Goal: Task Accomplishment & Management: Use online tool/utility

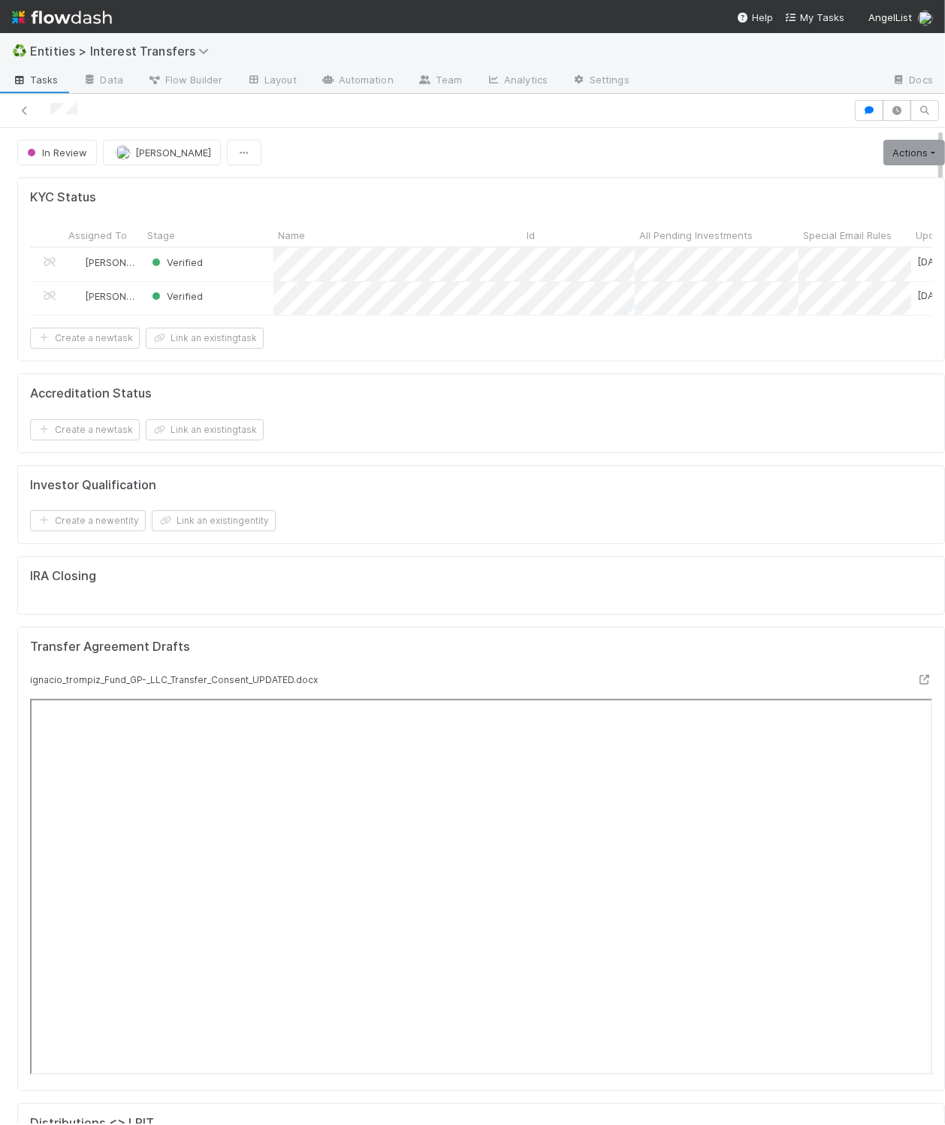
scroll to position [289, 404]
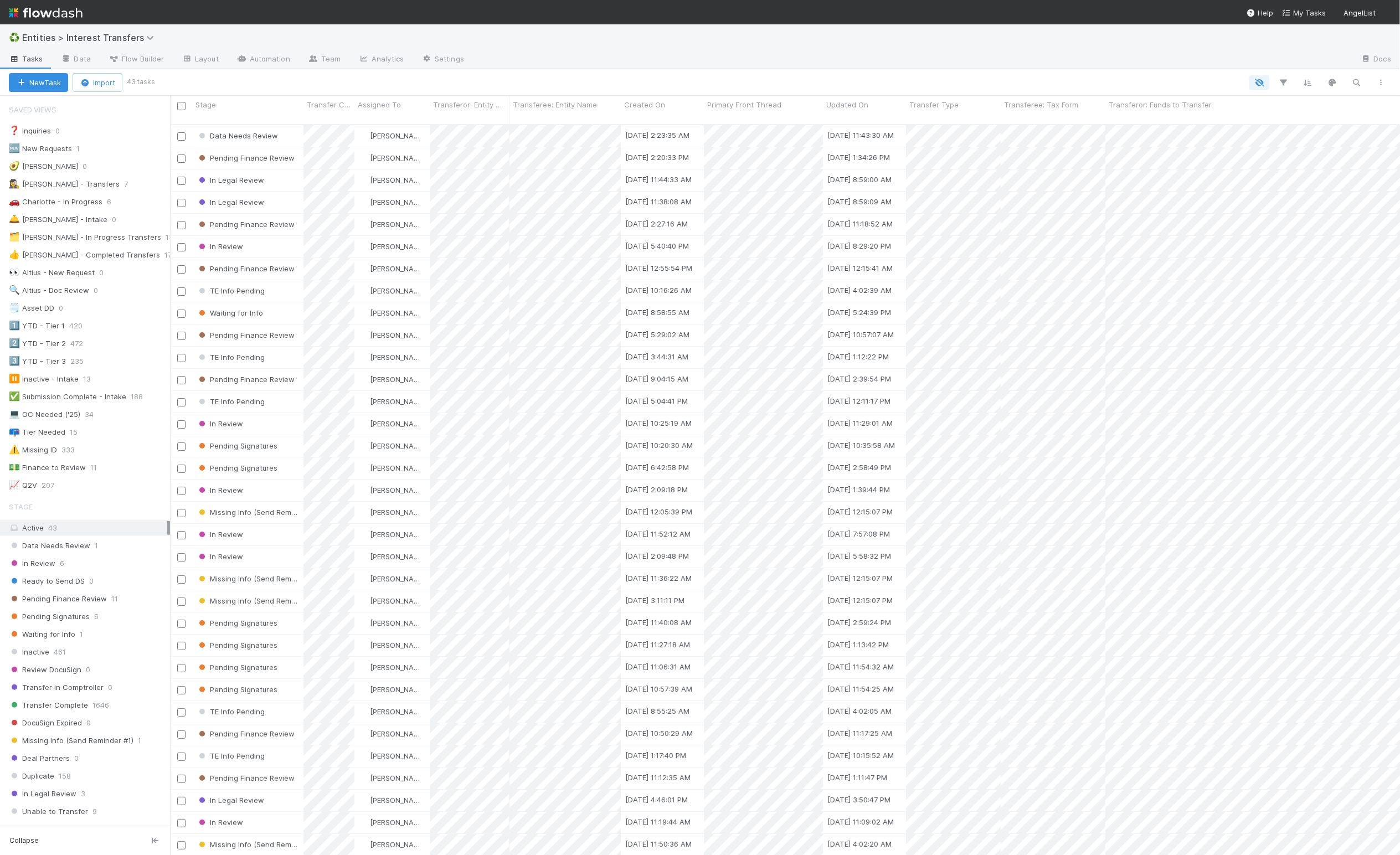
scroll to position [725, 1219]
click at [68, 201] on div "🚗 Charlotte - In Progress" at bounding box center [55, 201] width 94 height 14
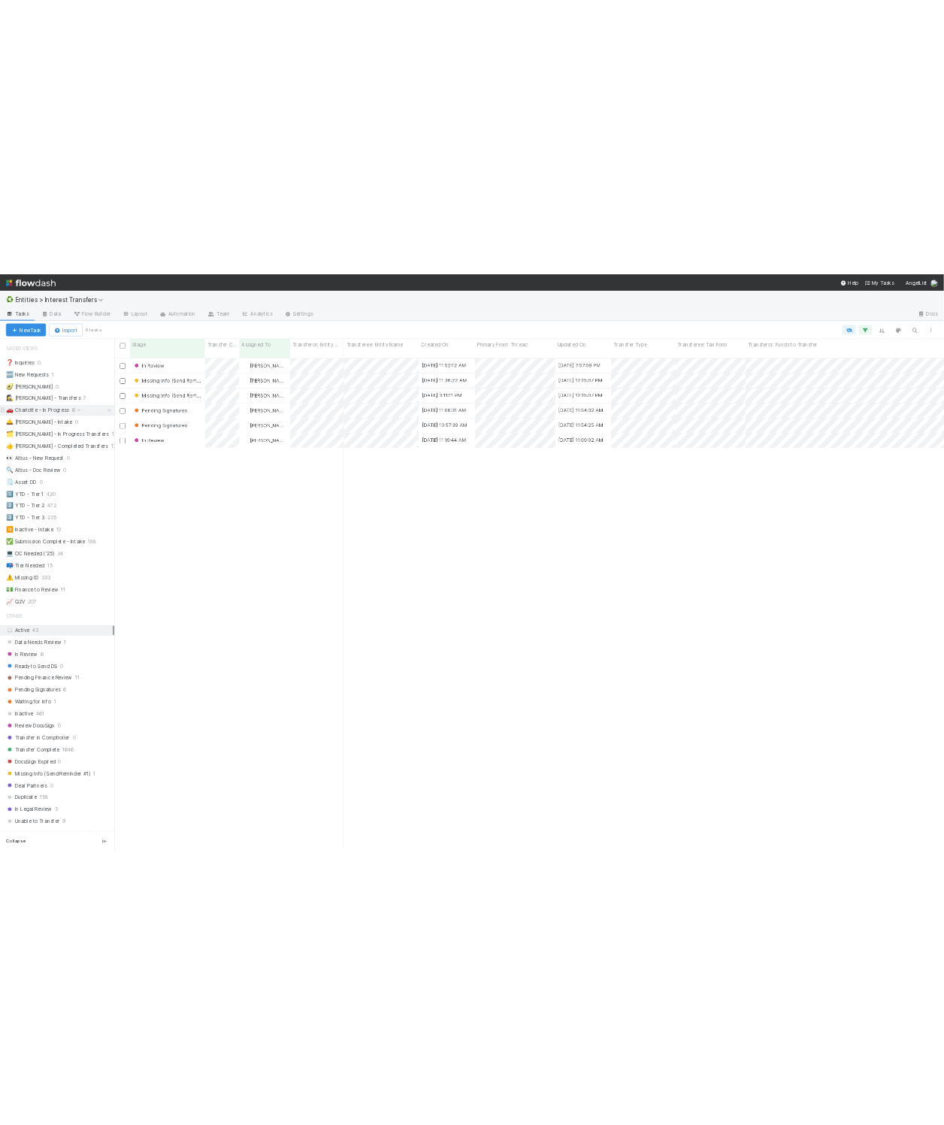
scroll to position [984, 1653]
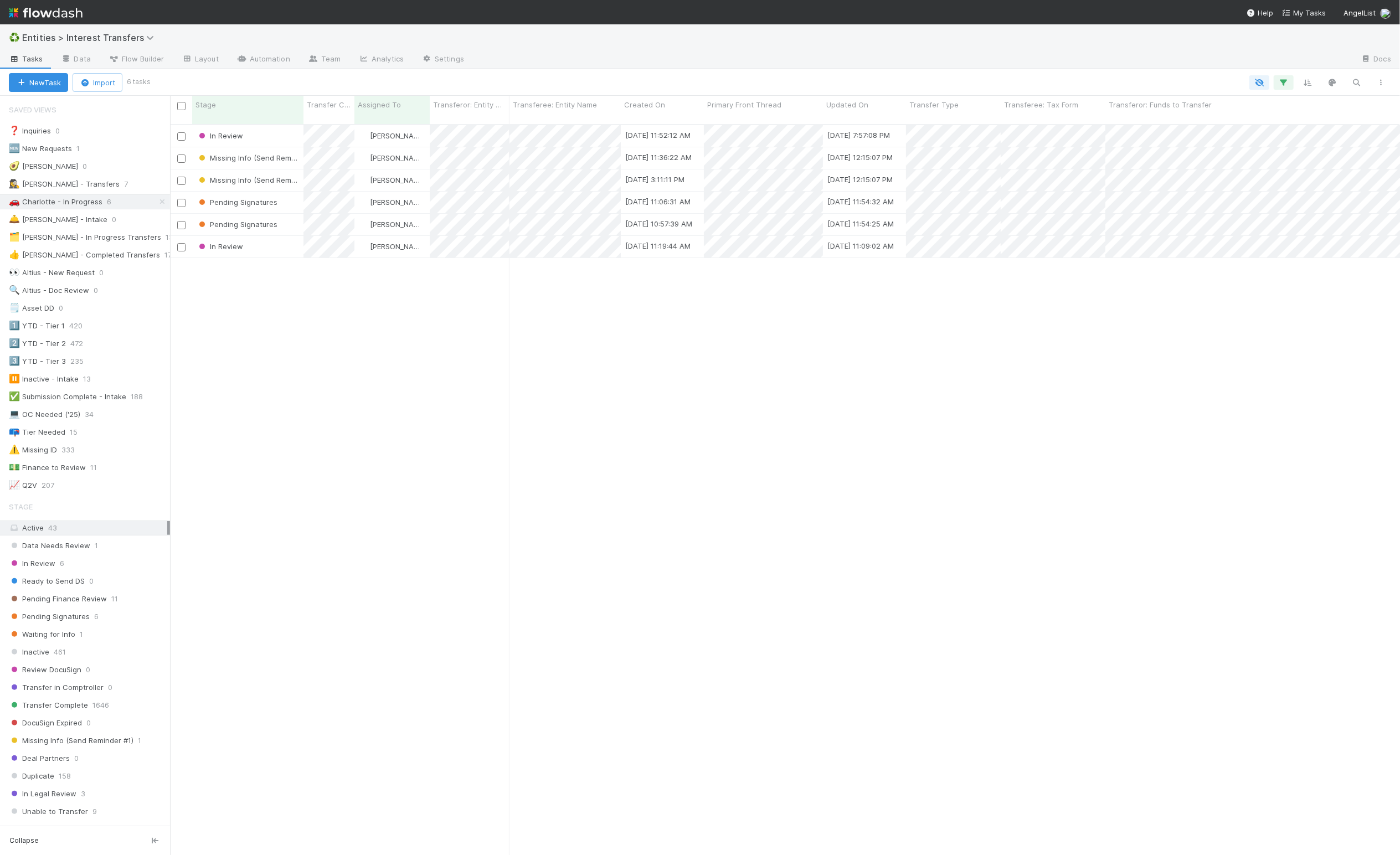
click at [364, 286] on div "In Review Charlotte Mas 8/4/25, 11:52:12 AM 8/6/25, 7:57:08 PM 2 0 0 0 0 0 Miss…" at bounding box center [785, 494] width 1230 height 738
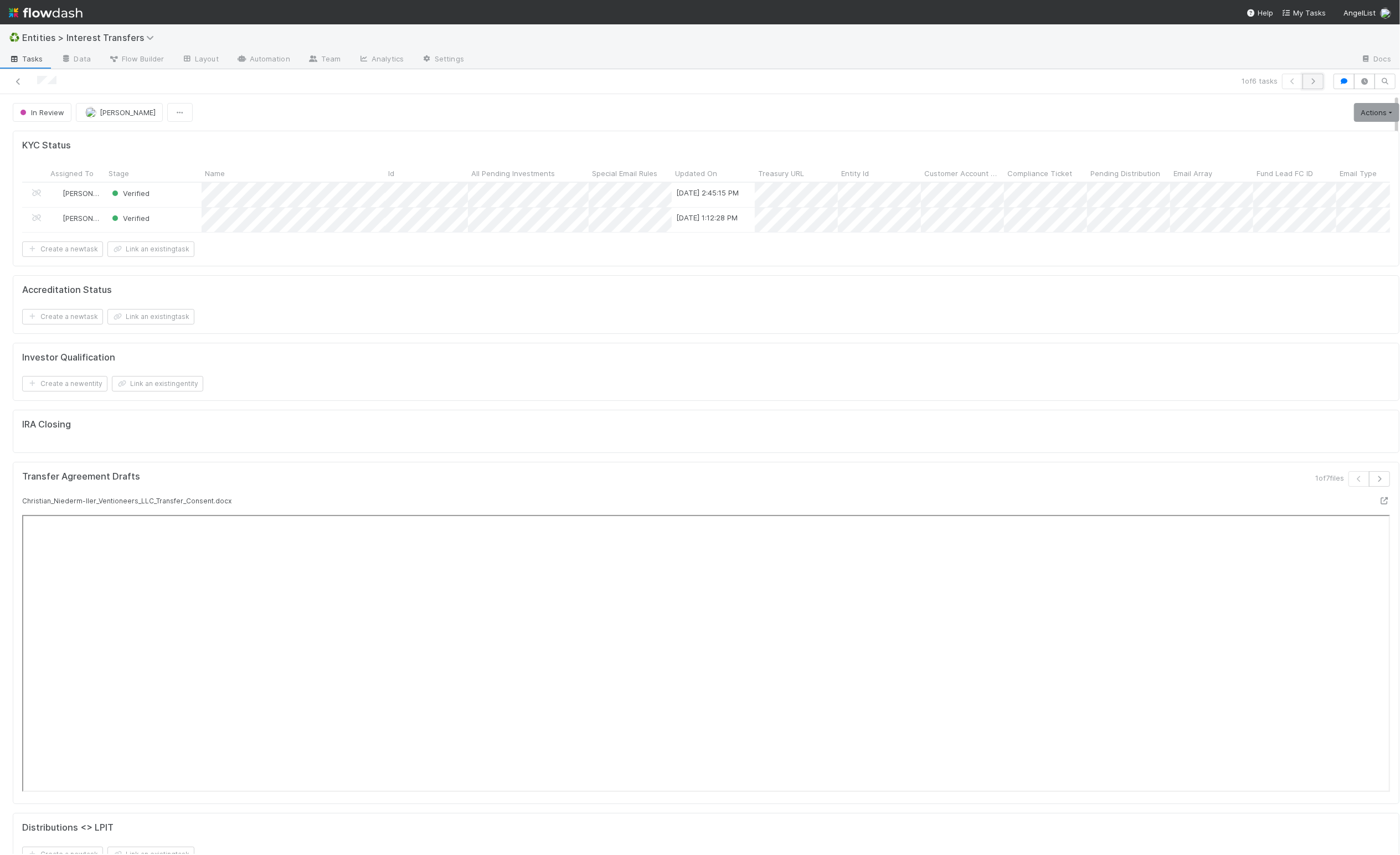
click at [1305, 83] on button "button" at bounding box center [1313, 81] width 21 height 15
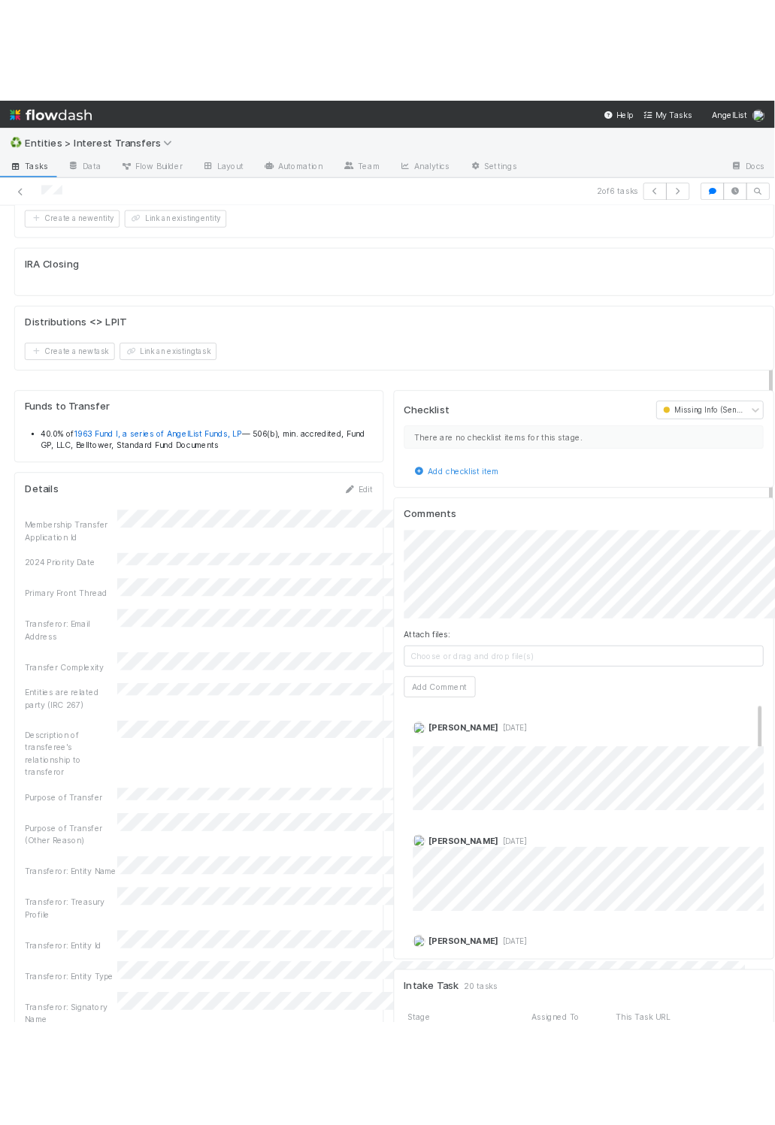
scroll to position [17, 17]
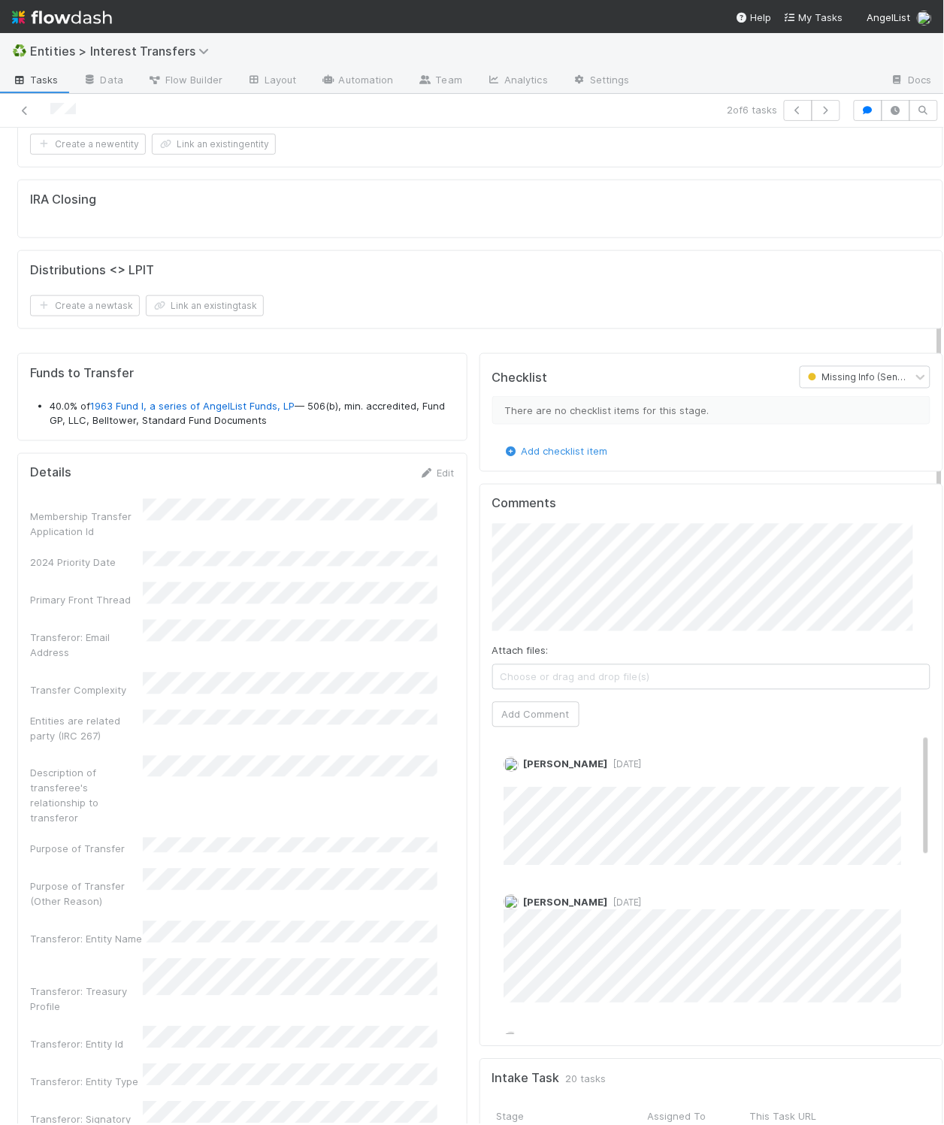
click at [297, 539] on div "Membership Transfer Application Id" at bounding box center [242, 519] width 424 height 41
click at [479, 472] on div "Checklist Missing Info (Send Reminder #2) There are no checklist items for this…" at bounding box center [711, 412] width 464 height 119
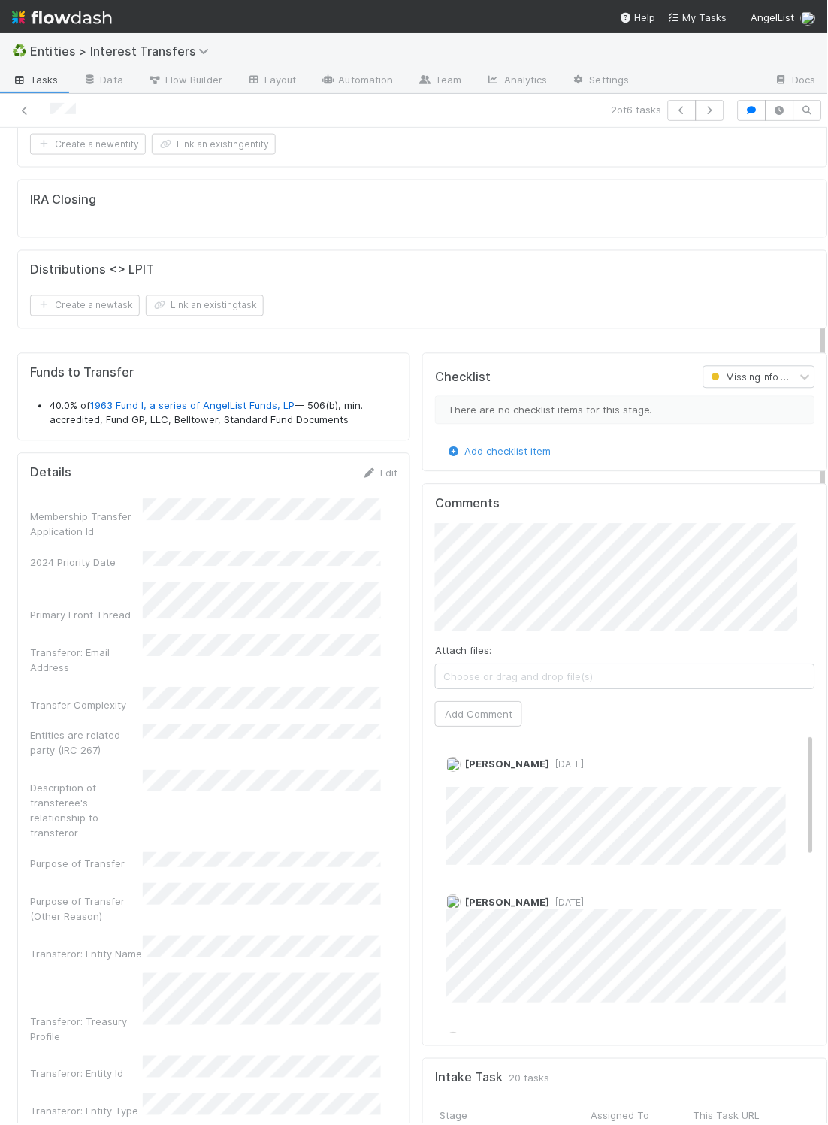
scroll to position [0, 0]
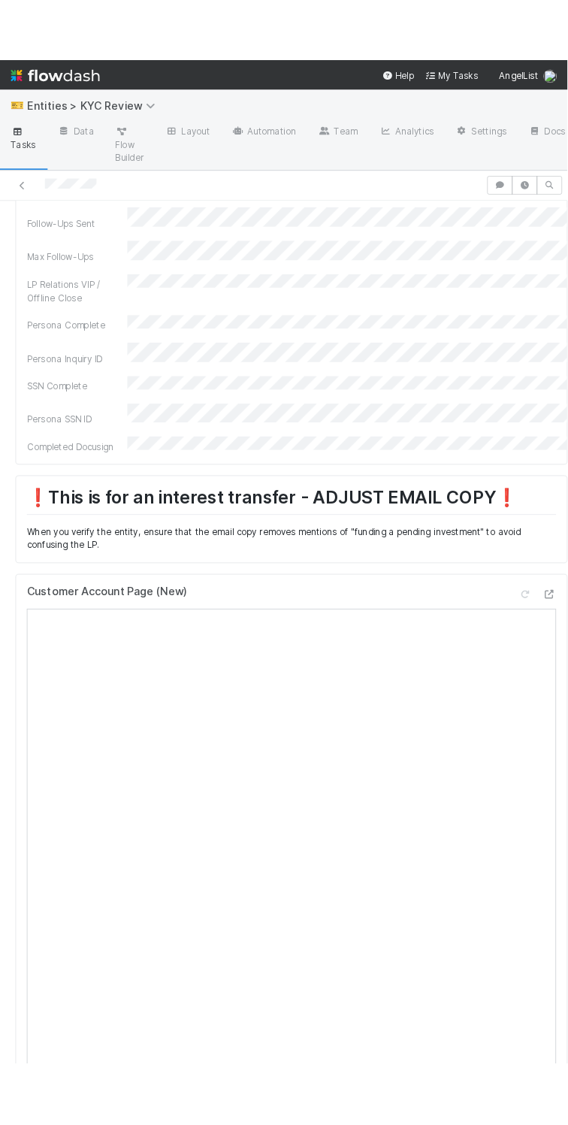
scroll to position [296, 0]
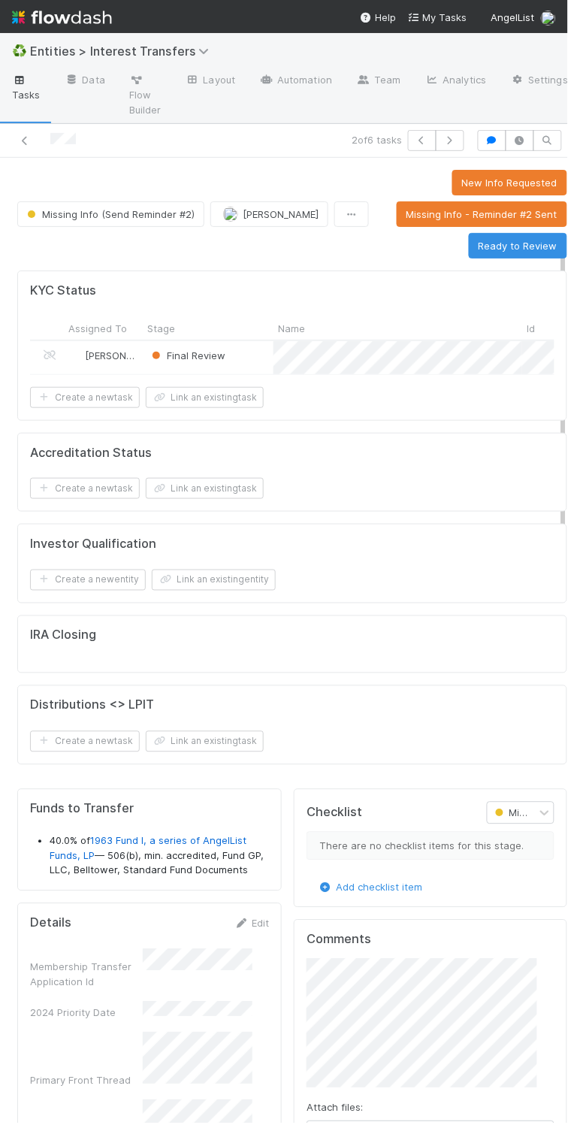
scroll to position [847, 0]
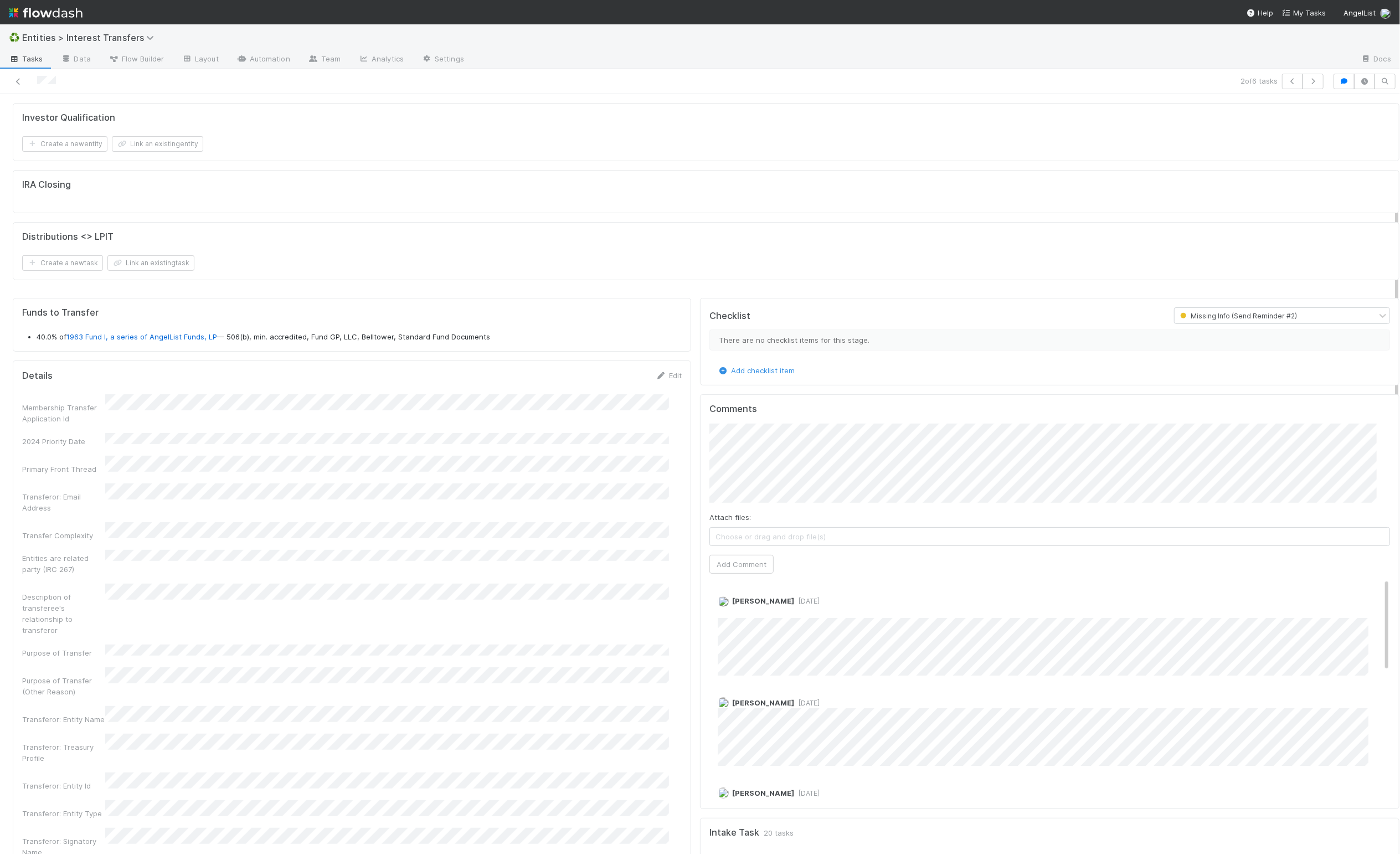
scroll to position [0, 0]
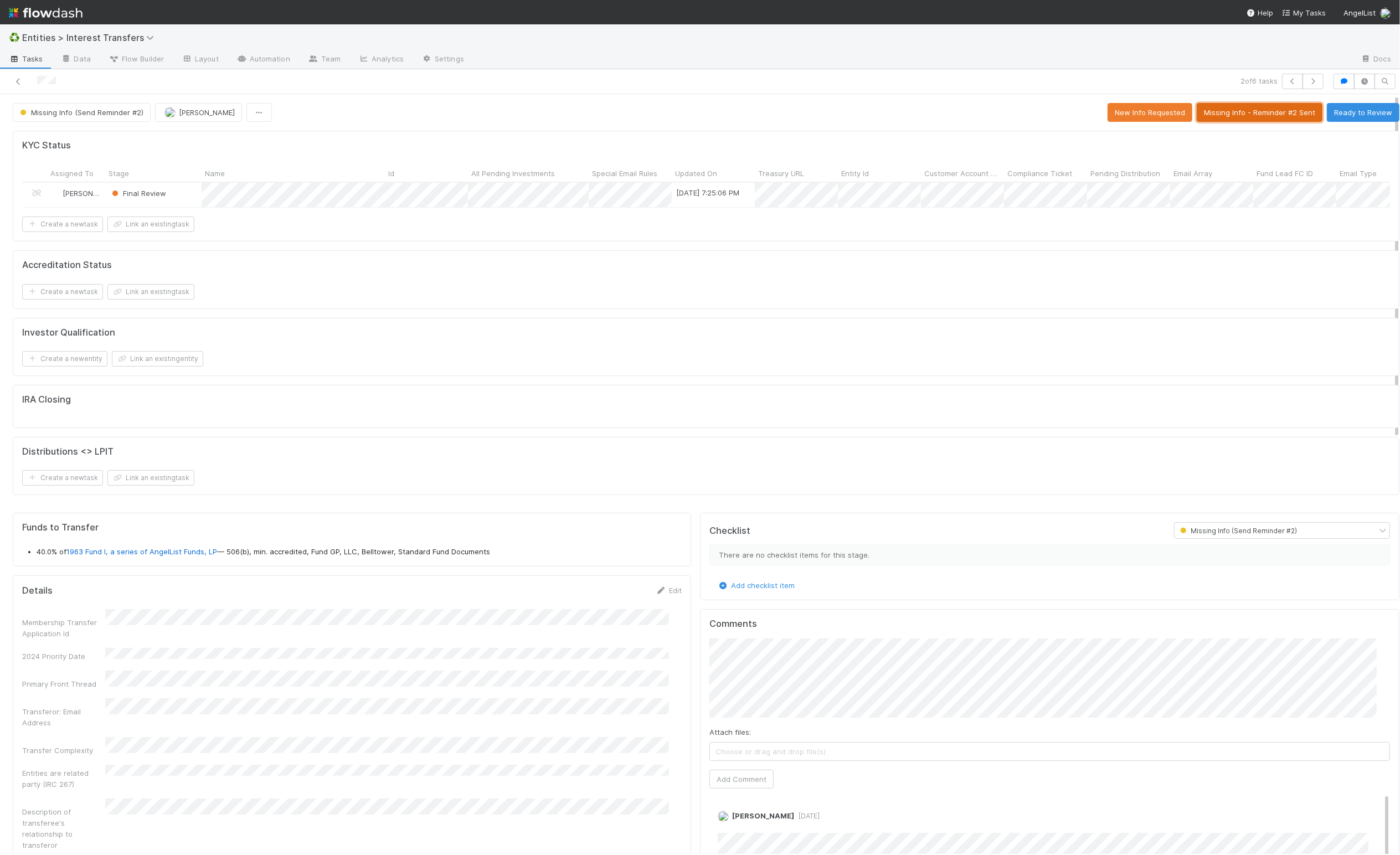
click at [1271, 112] on button "Missing Info - Reminder #2 Sent" at bounding box center [1259, 113] width 126 height 19
click at [1308, 83] on icon "button" at bounding box center [1313, 81] width 11 height 7
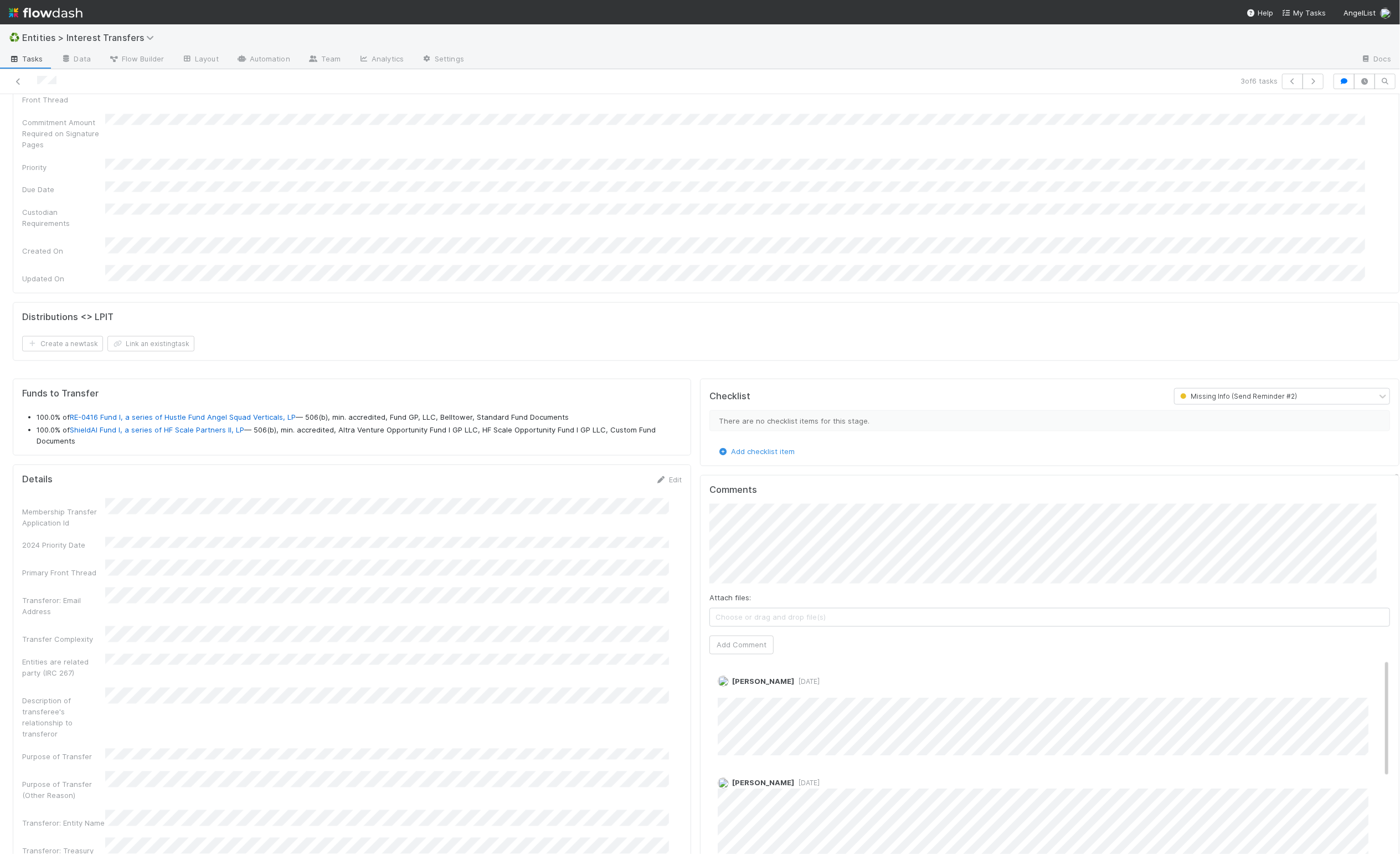
scroll to position [213, 655]
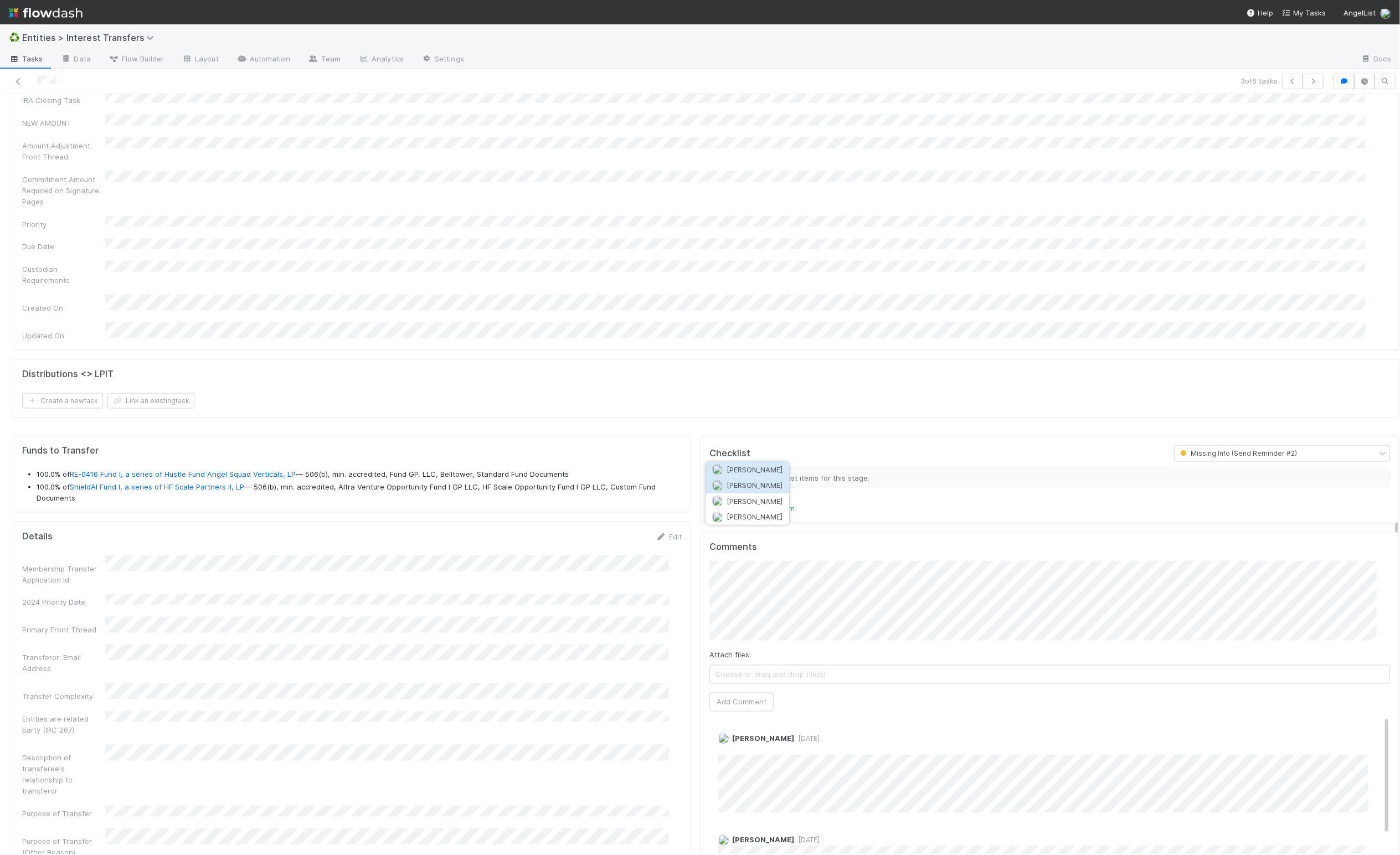
click at [765, 486] on span "[PERSON_NAME]" at bounding box center [755, 485] width 56 height 9
click at [740, 693] on button "Add Comment" at bounding box center [741, 702] width 64 height 19
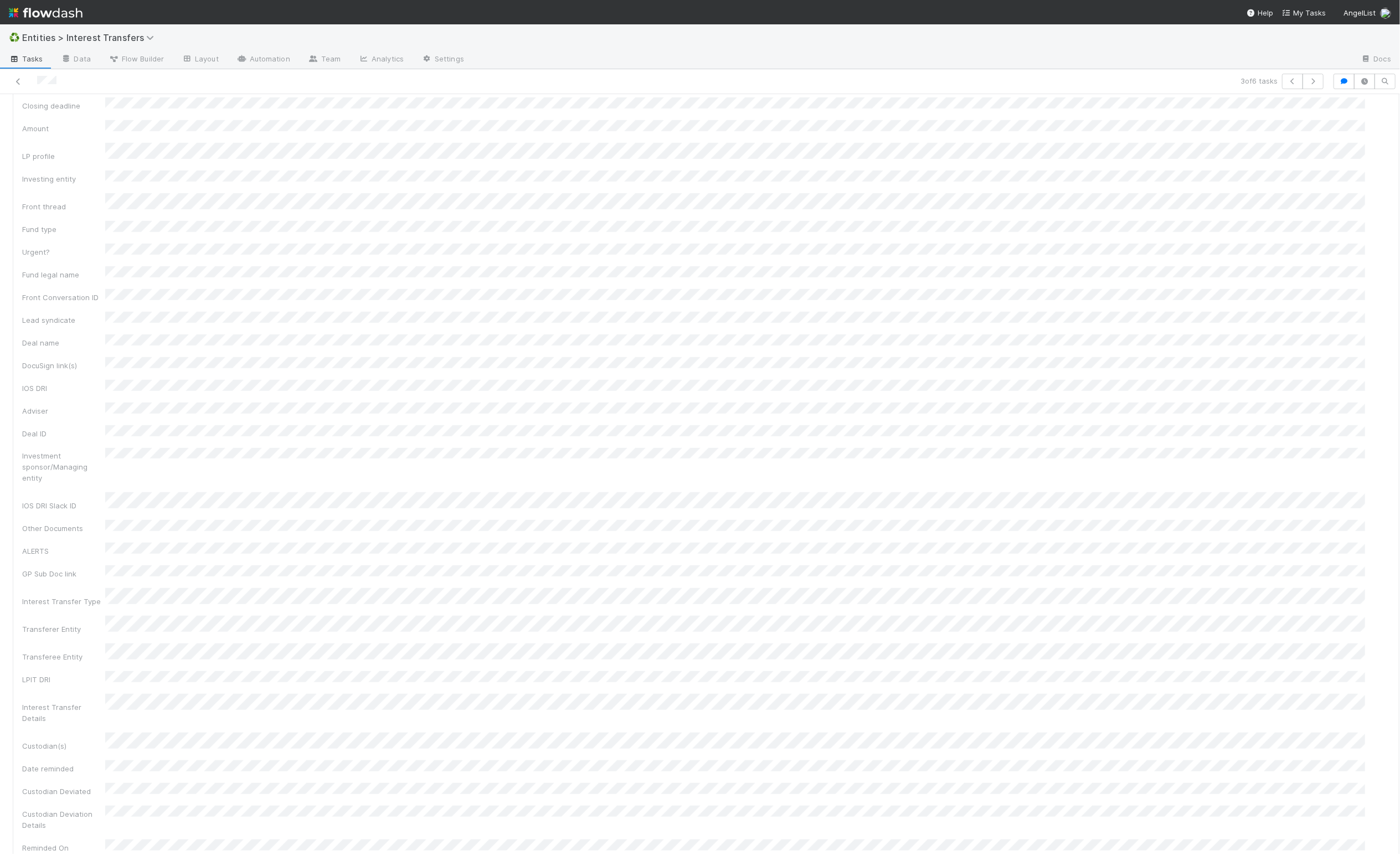
scroll to position [0, 0]
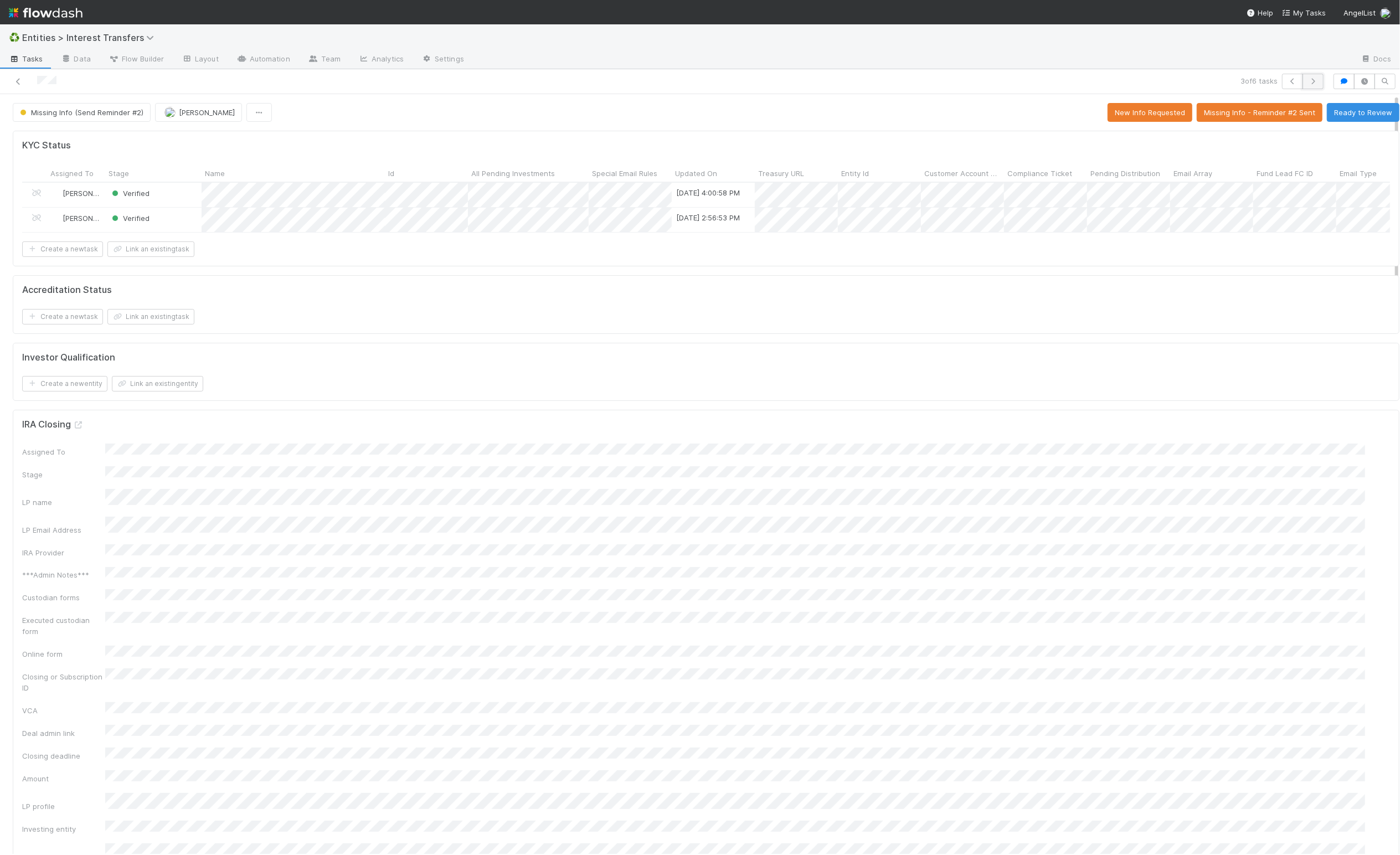
click at [1306, 80] on button "button" at bounding box center [1313, 81] width 21 height 15
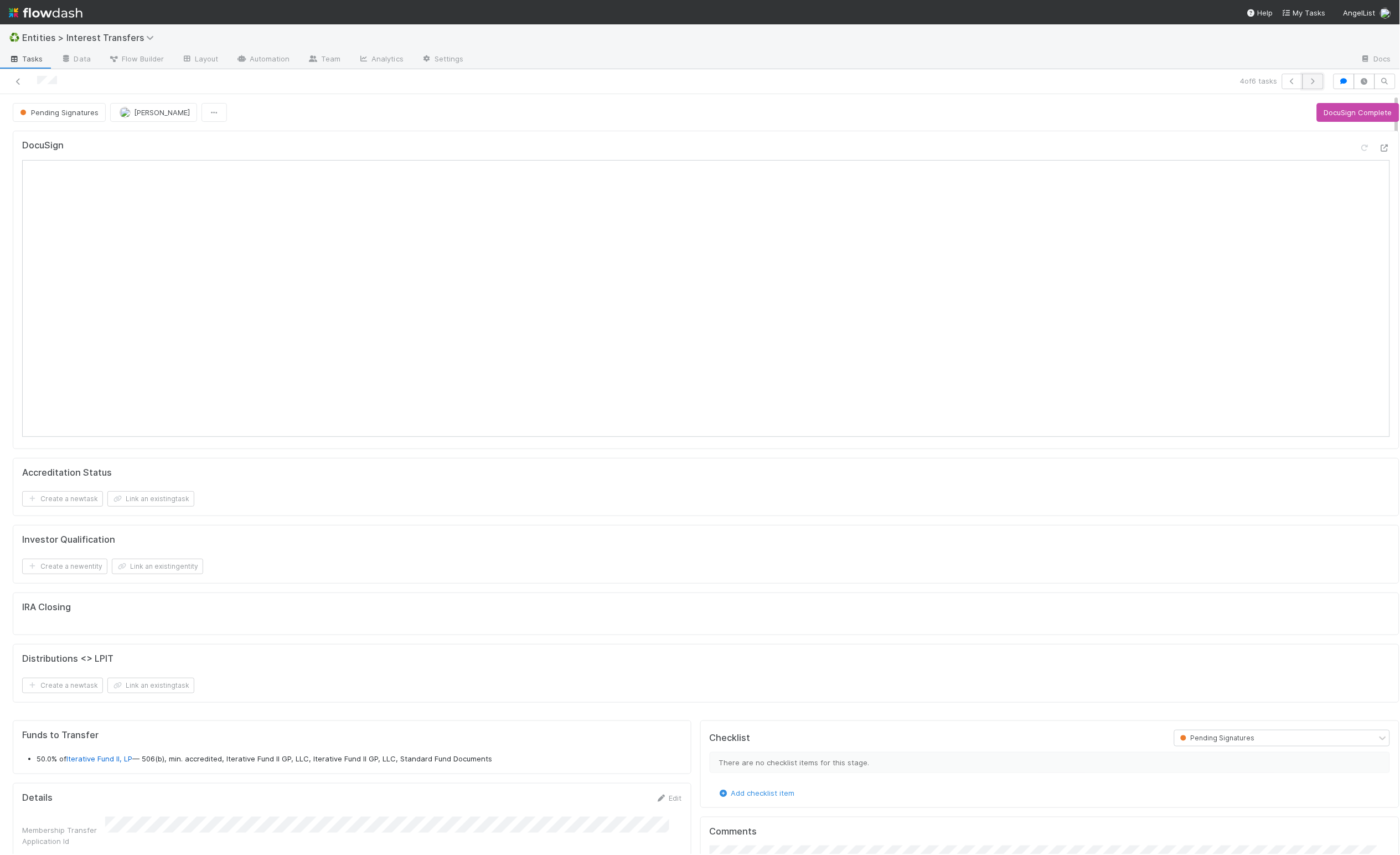
click at [1307, 84] on icon "button" at bounding box center [1312, 81] width 11 height 7
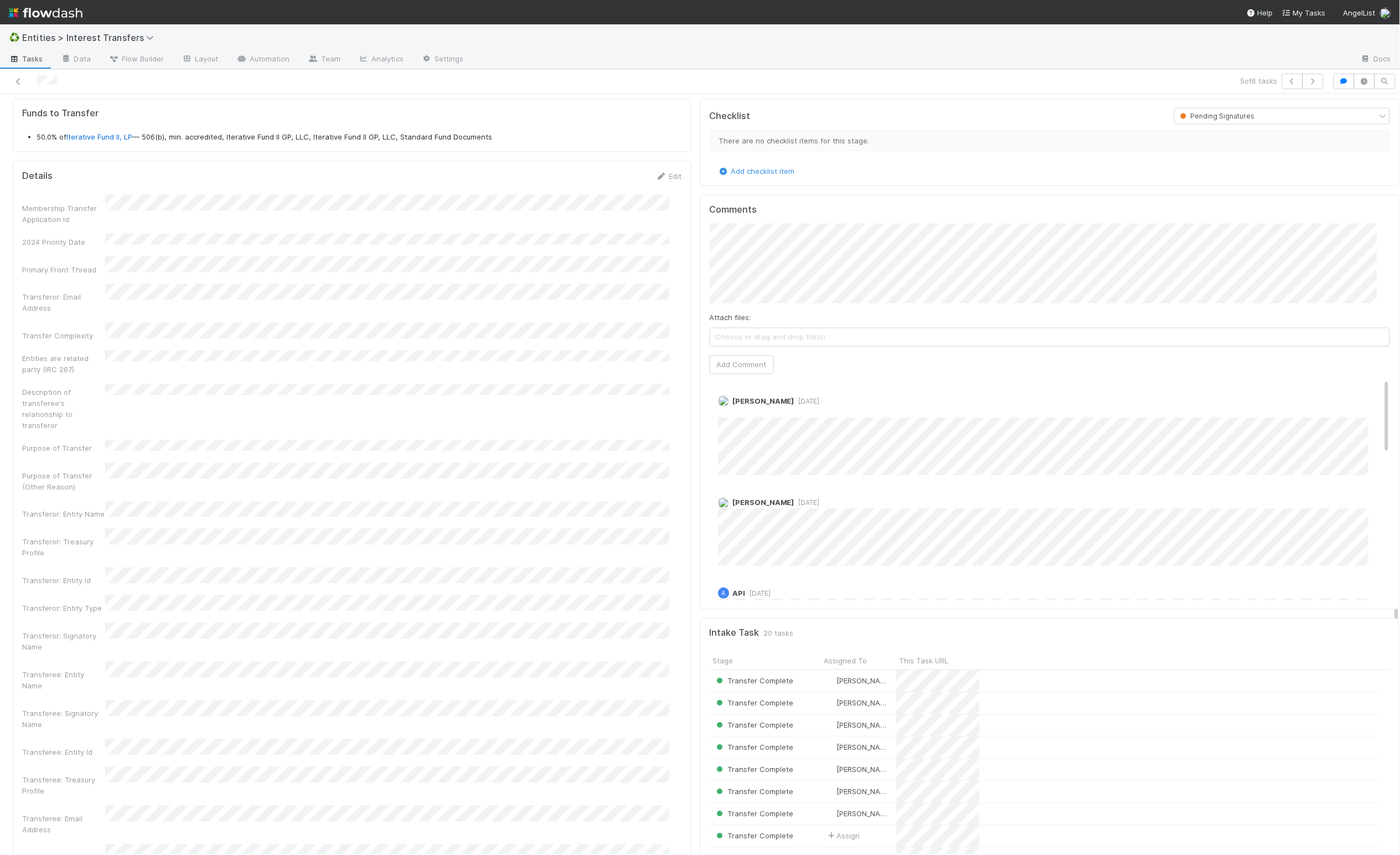
scroll to position [594, 0]
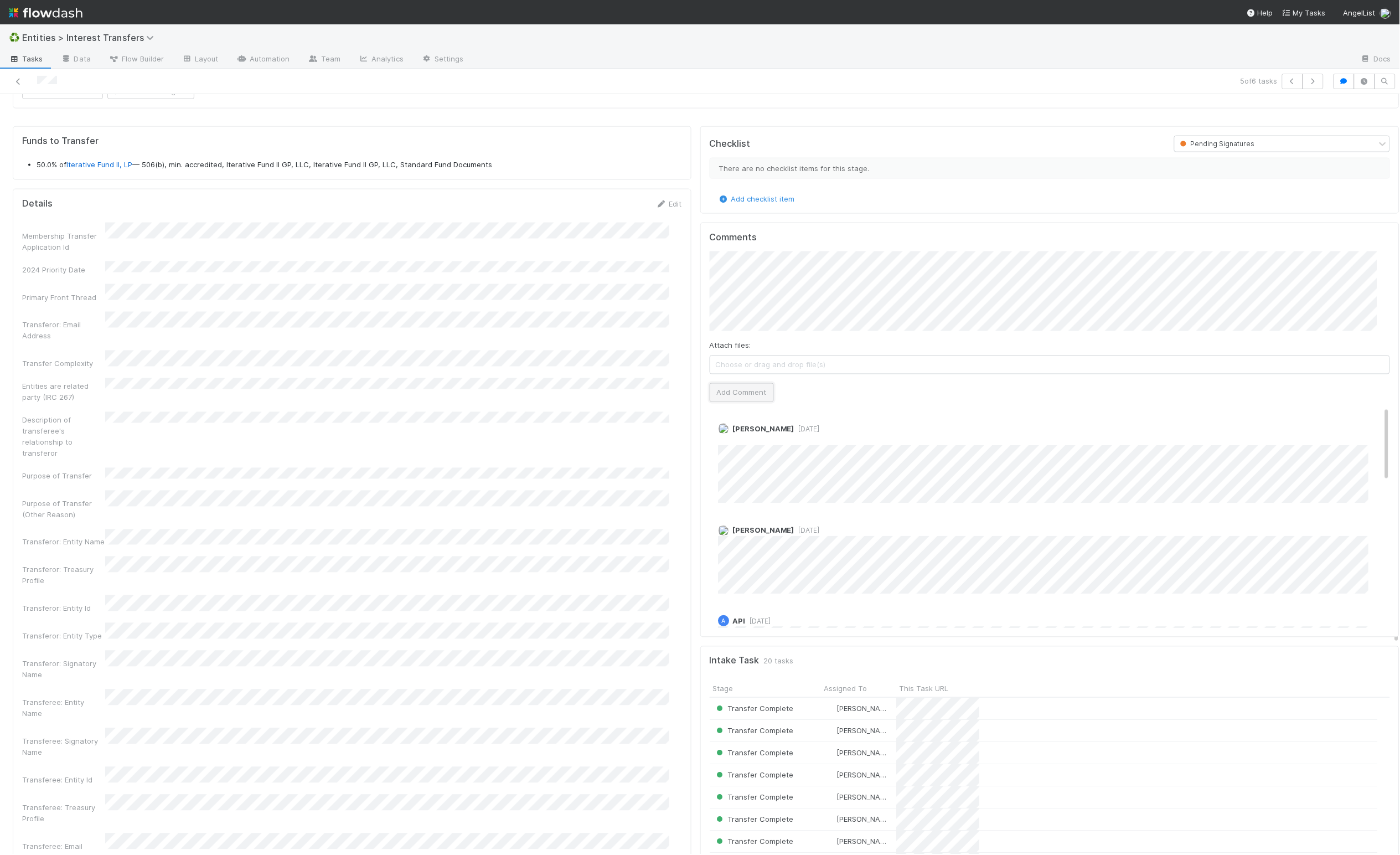
click at [738, 400] on button "Add Comment" at bounding box center [741, 393] width 64 height 19
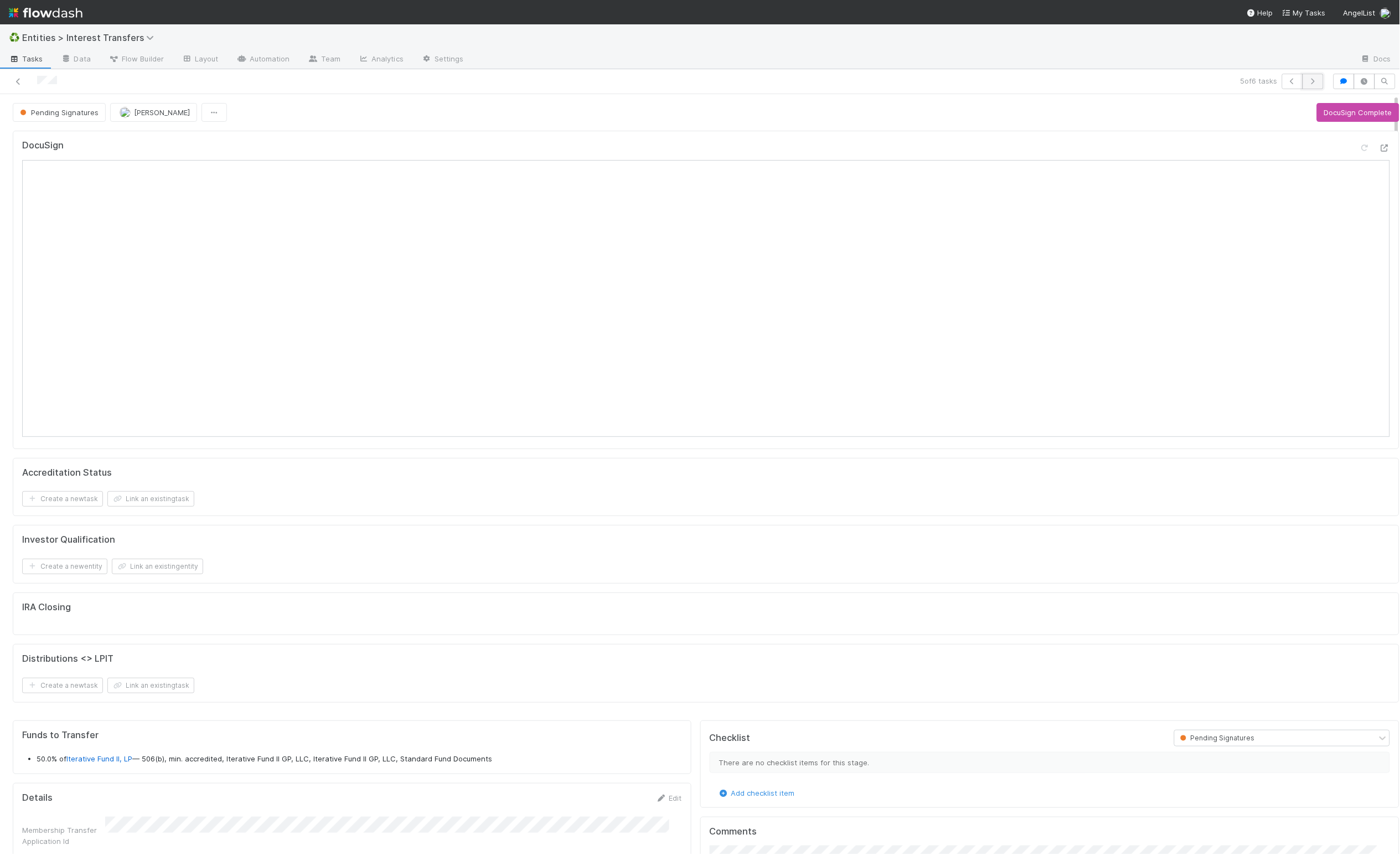
click at [1307, 85] on icon "button" at bounding box center [1312, 81] width 11 height 7
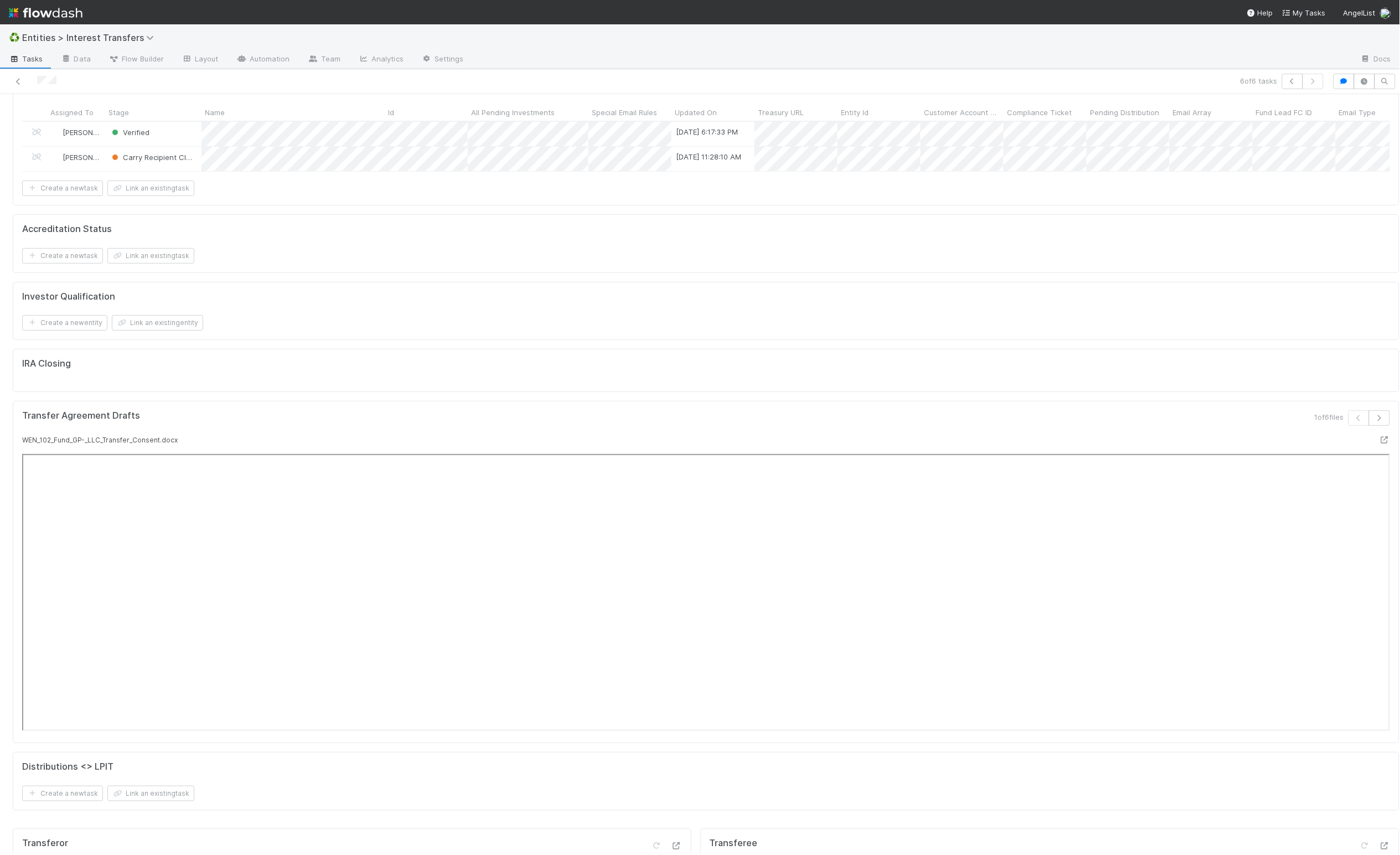
scroll to position [78, 0]
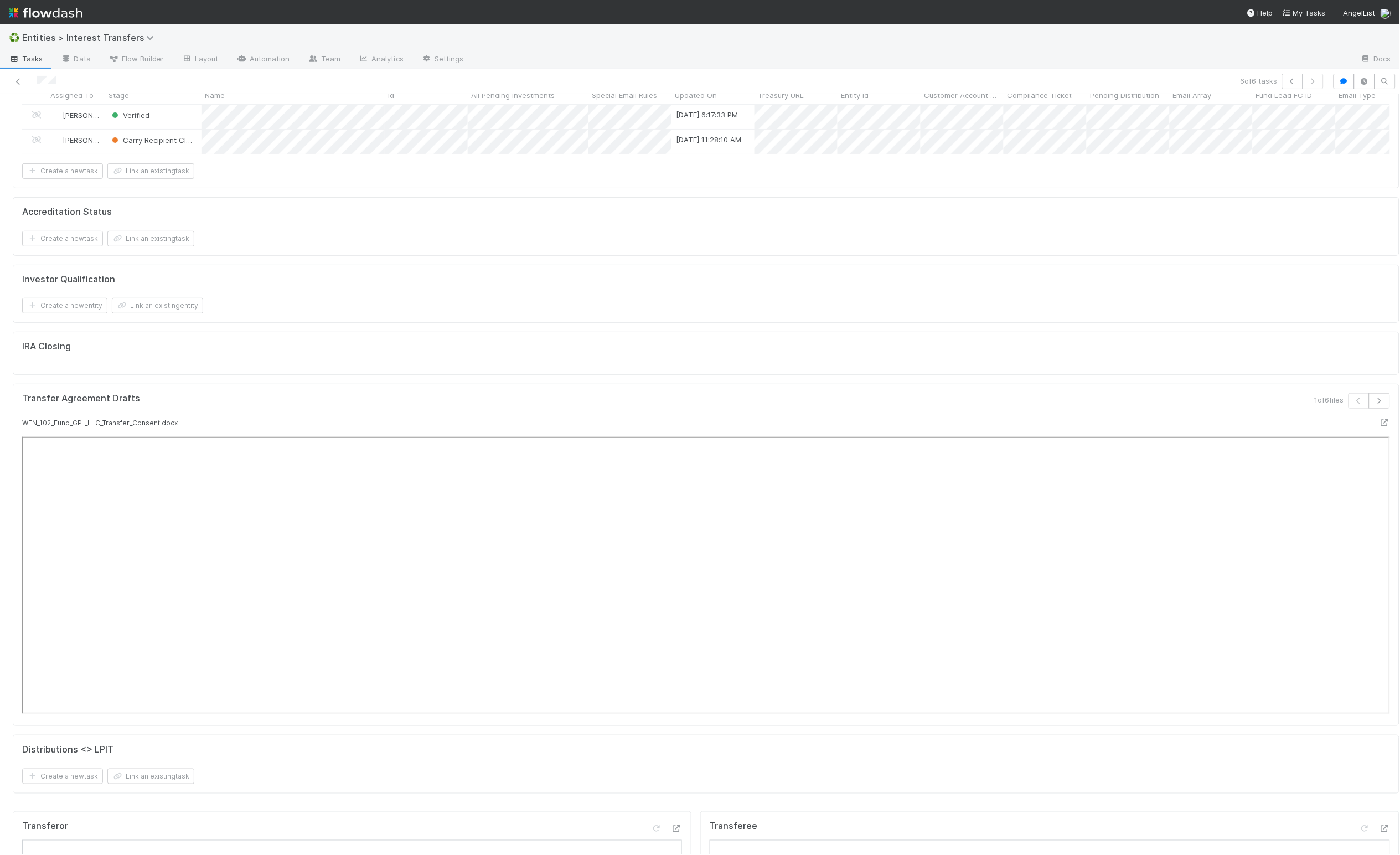
click at [566, 371] on div "IRA Closing" at bounding box center [706, 353] width 1387 height 43
click at [562, 394] on div "KYC Status Assigned To Stage Name Id All Pending Investments Special Email Rule…" at bounding box center [706, 427] width 1396 height 758
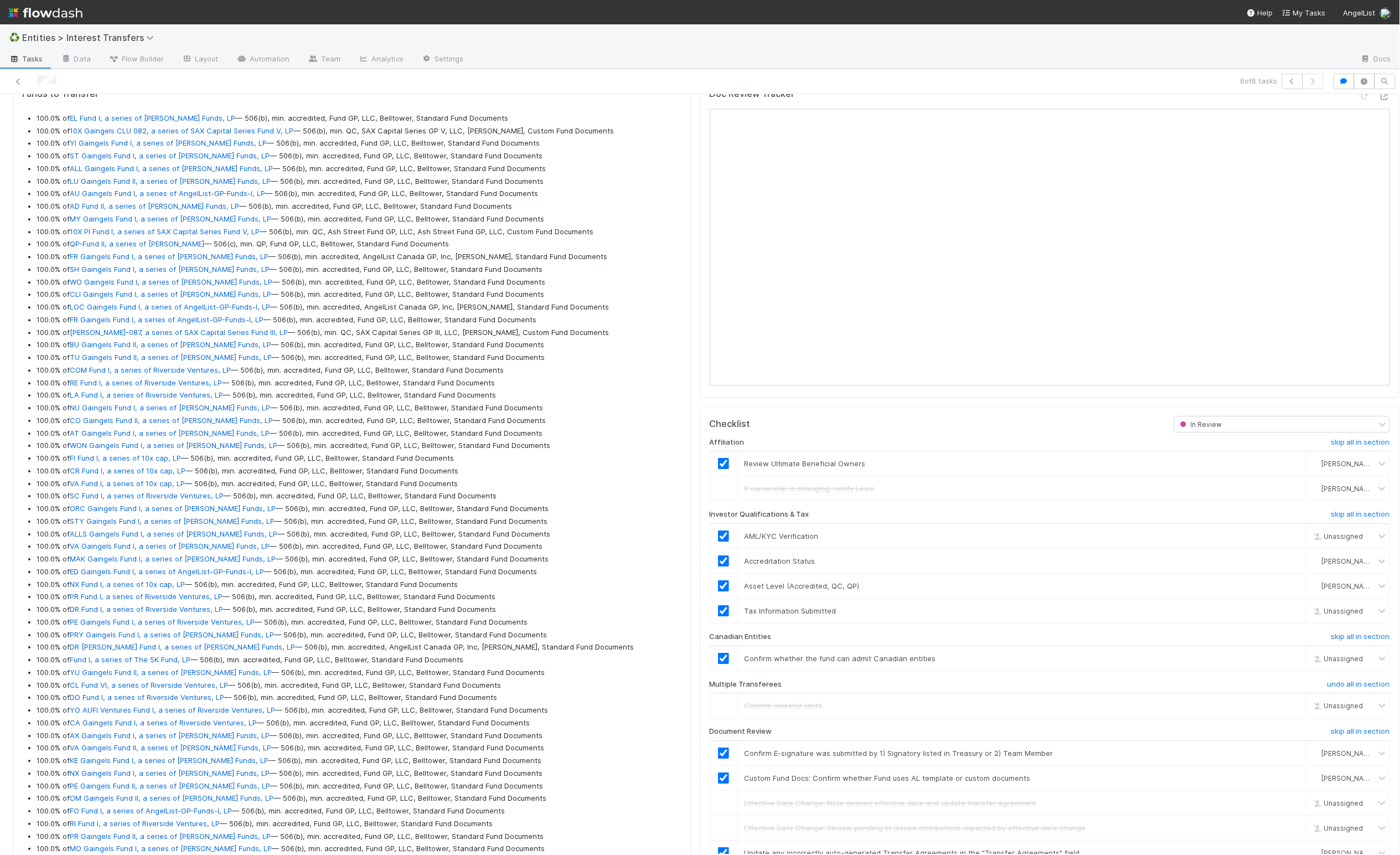
scroll to position [588, 0]
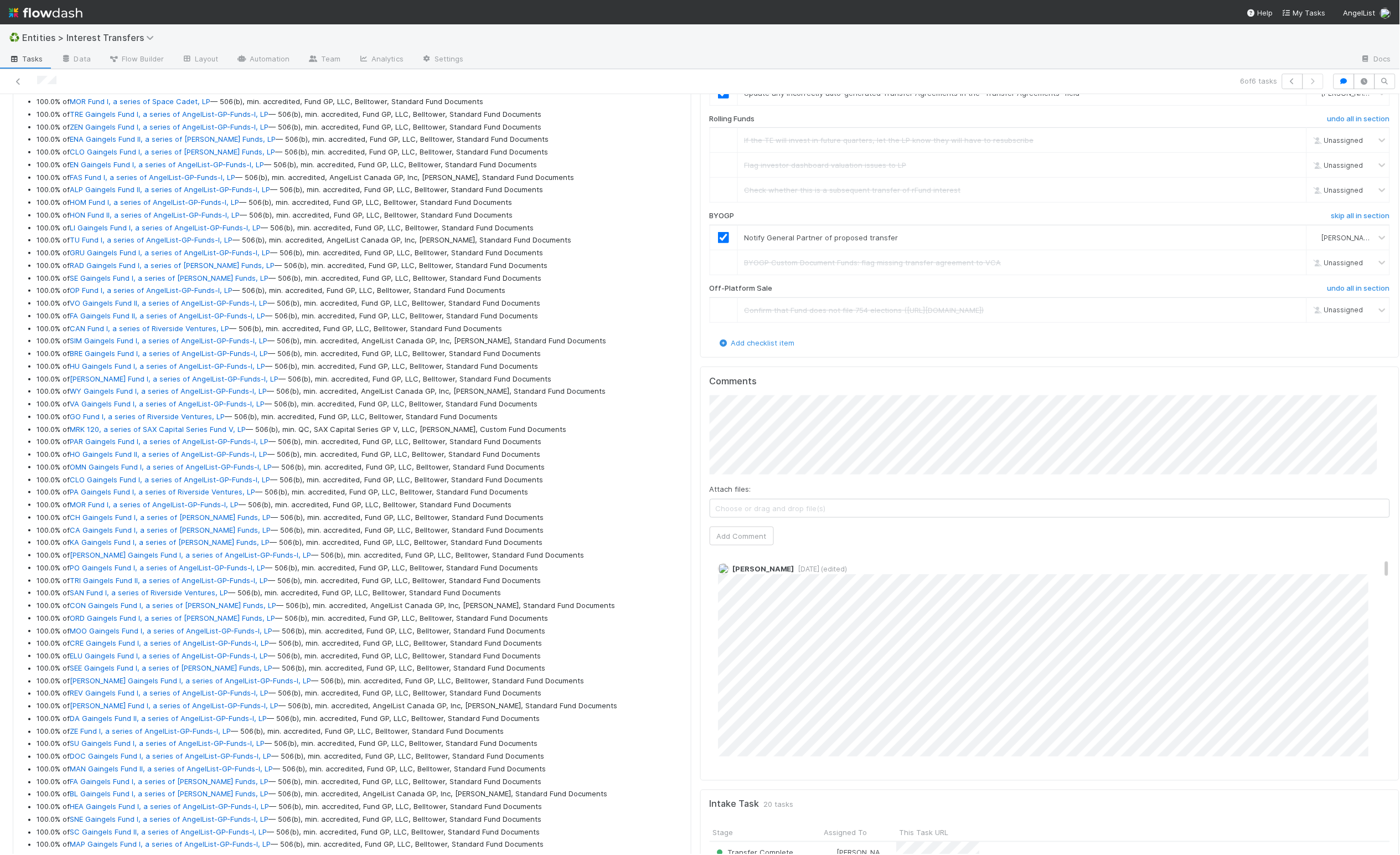
scroll to position [116, 0]
click at [771, 482] on span "[PERSON_NAME]" at bounding box center [755, 485] width 56 height 9
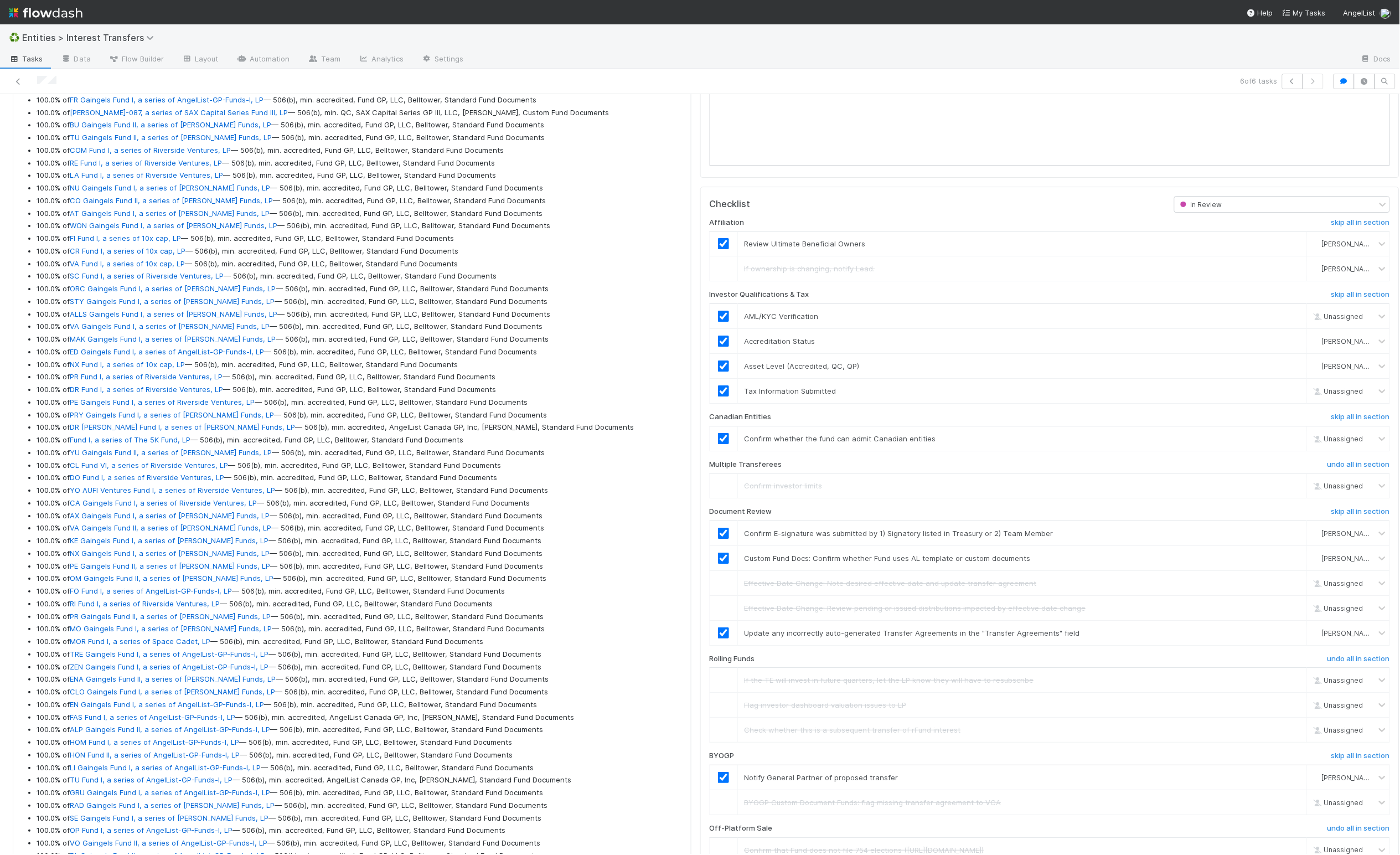
scroll to position [1355, 0]
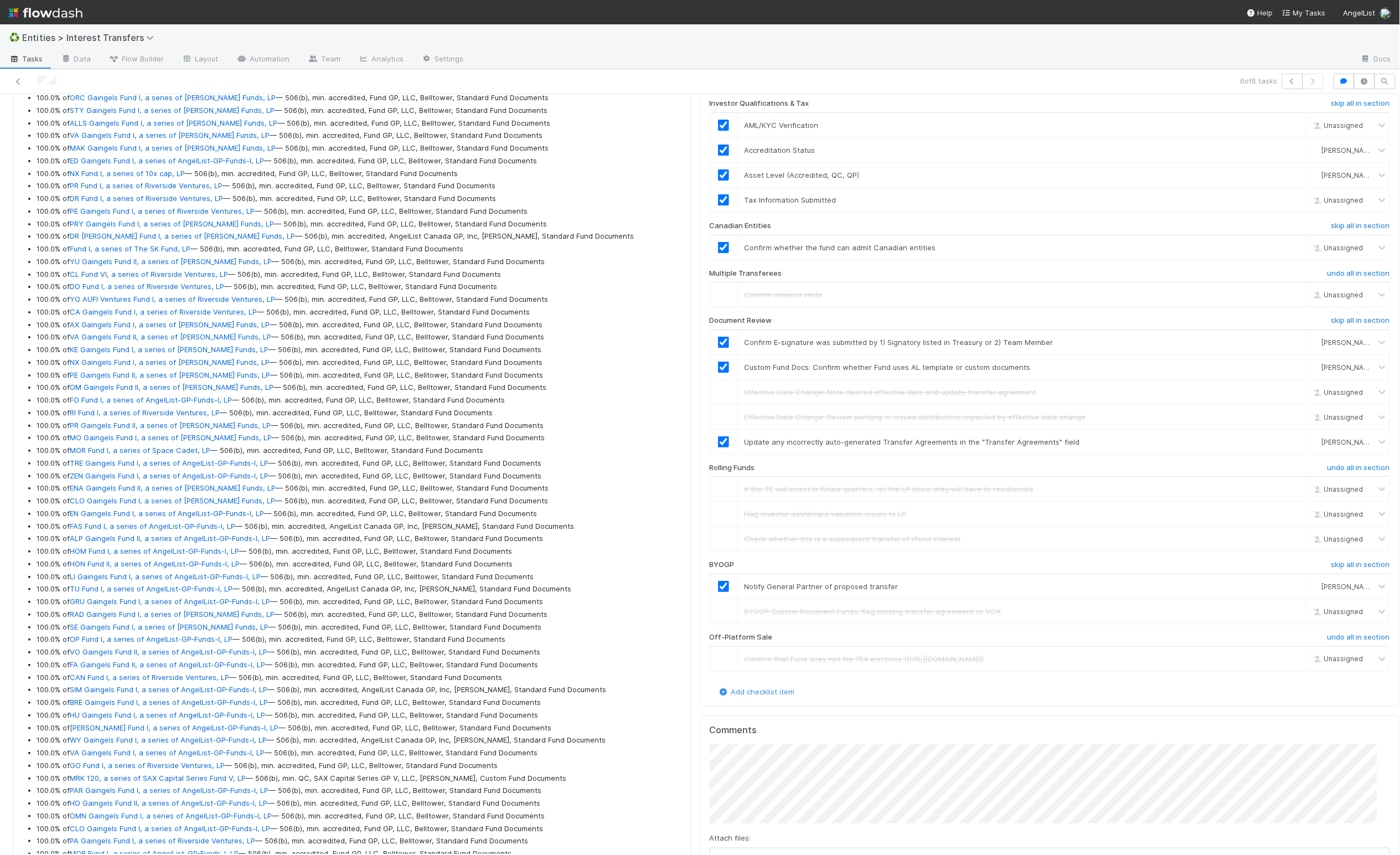
scroll to position [0, 0]
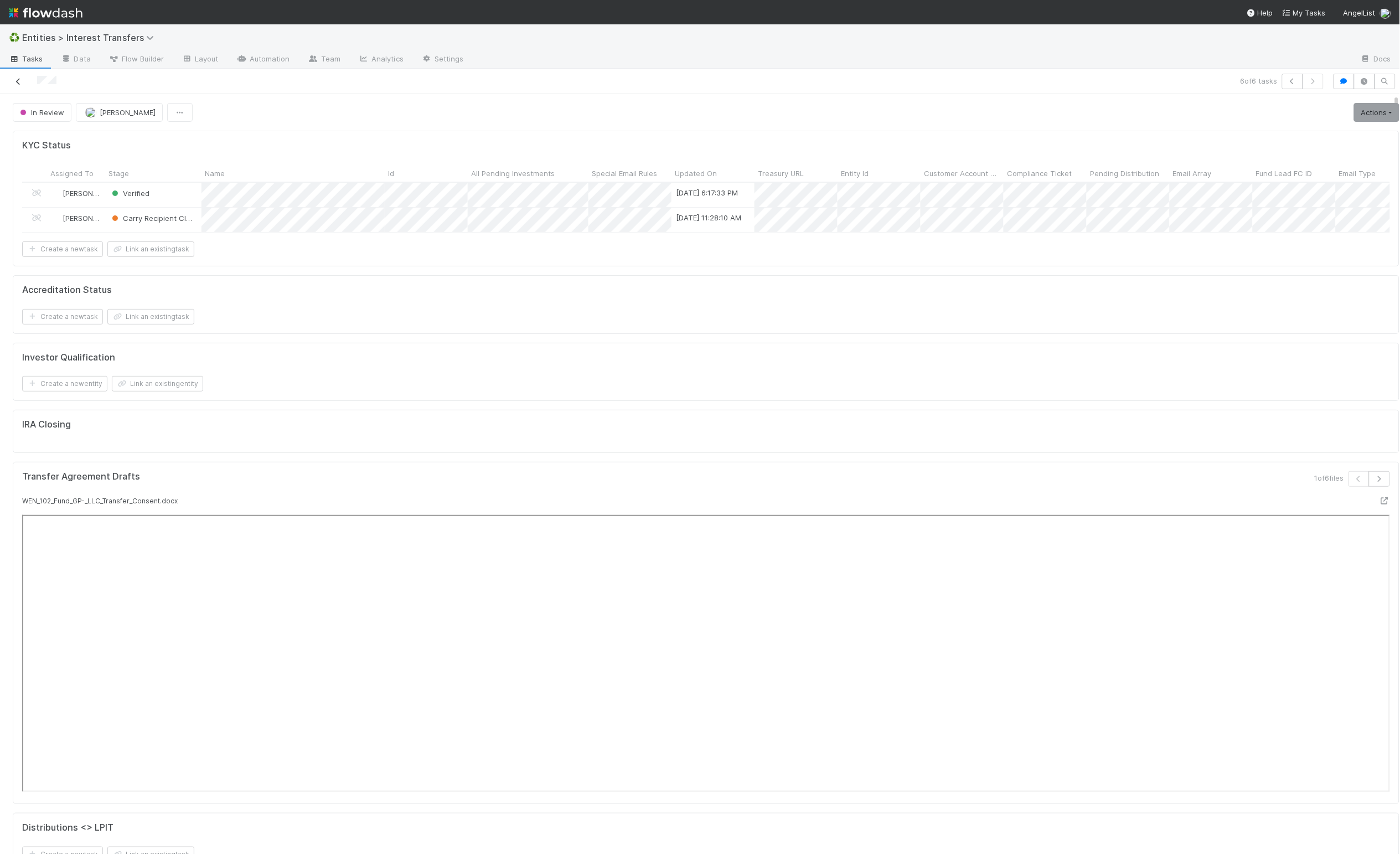
click at [15, 82] on icon at bounding box center [18, 82] width 11 height 7
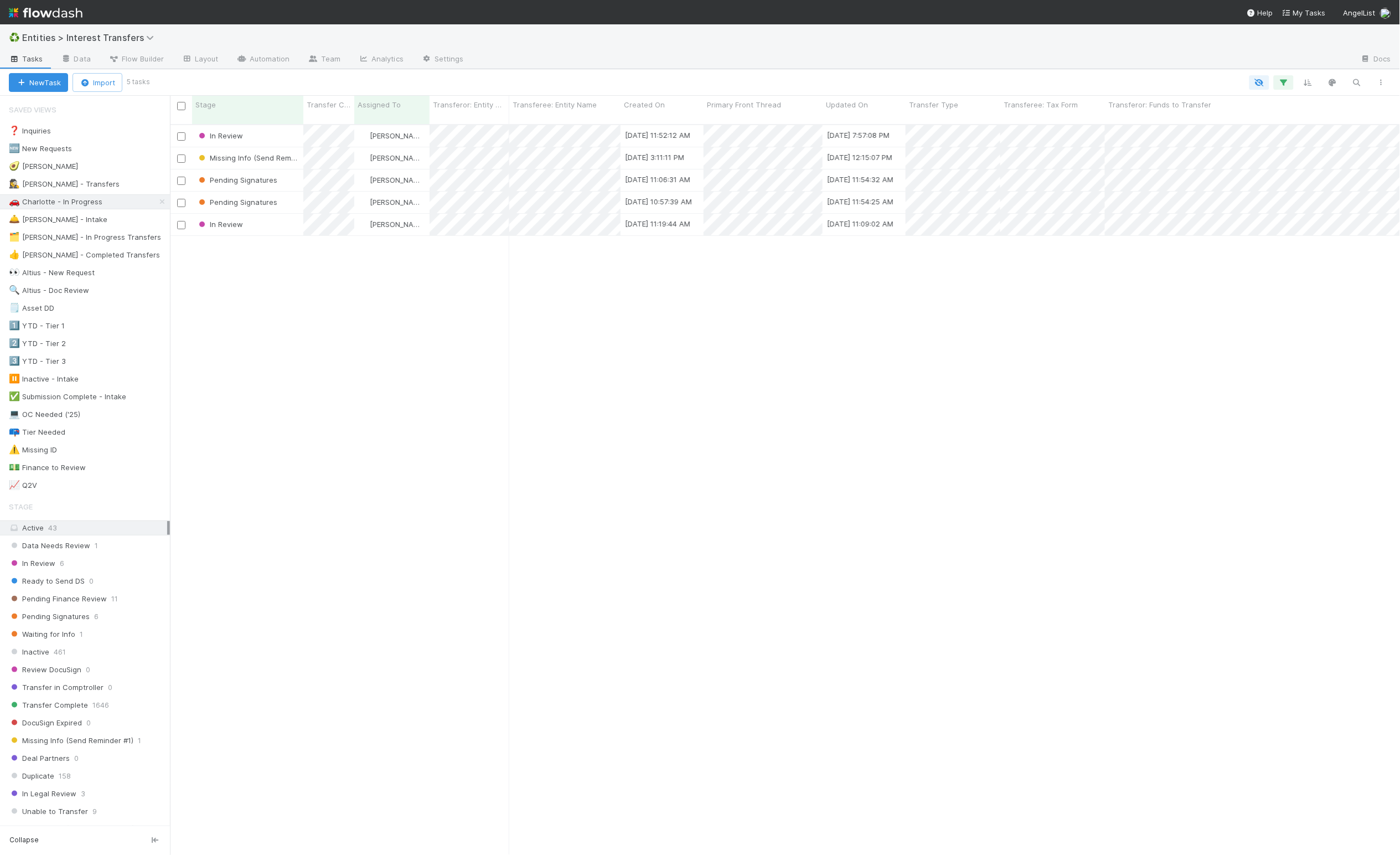
scroll to position [725, 1218]
click at [157, 203] on icon at bounding box center [162, 202] width 11 height 7
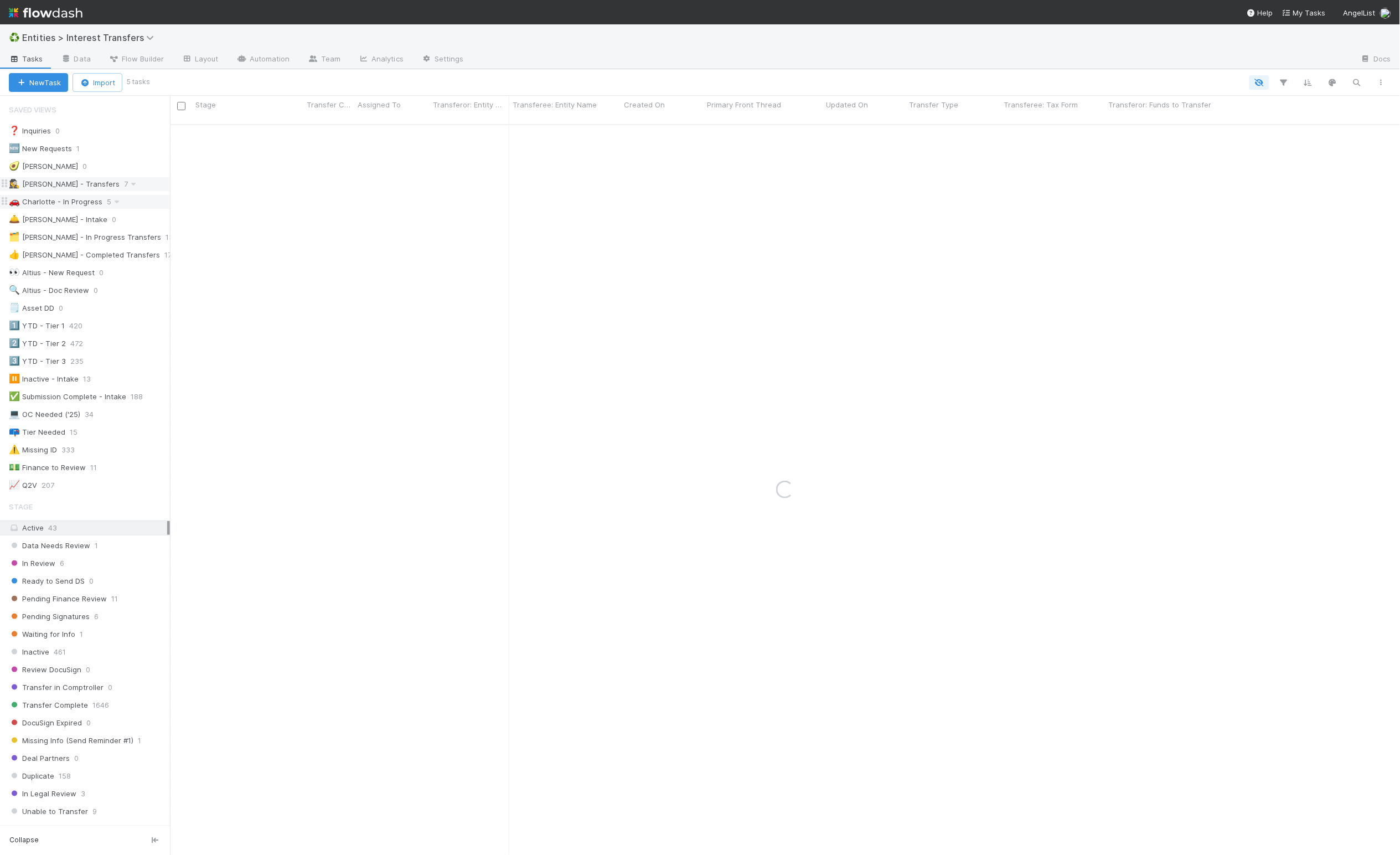
click at [71, 186] on div "🕵️‍♀️ Linda - Transfers" at bounding box center [64, 184] width 111 height 14
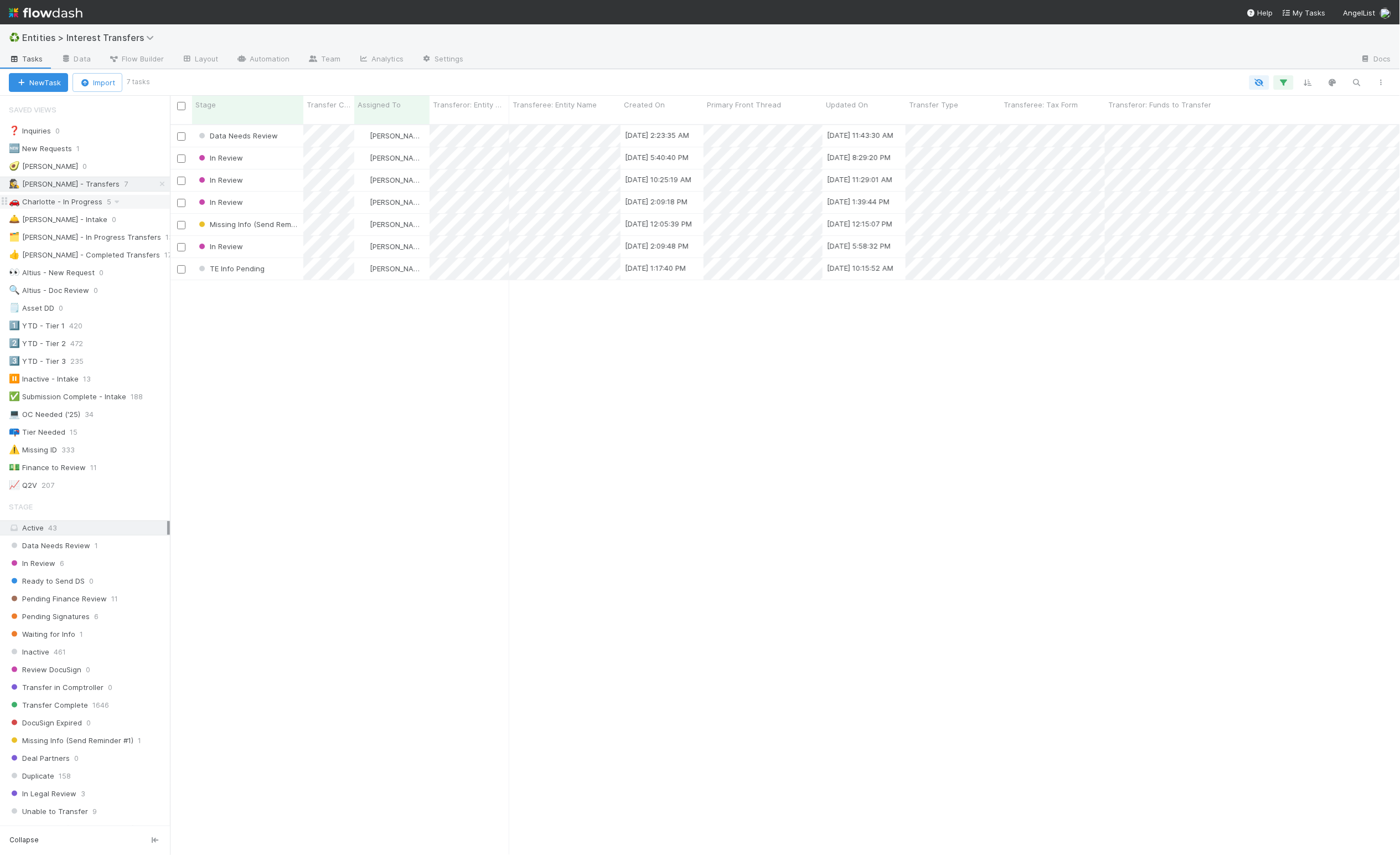
scroll to position [725, 1218]
click at [343, 324] on div "Data Needs Review Linda Ortiz 8/18/25, 2:23:35 AM 8/18/25, 11:43:30 AM 1 0 0 0 …" at bounding box center [785, 494] width 1231 height 738
click at [287, 623] on div "Data Needs Review Linda Ortiz 8/18/25, 2:23:35 AM 8/18/25, 11:43:30 AM 1 0 0 0 …" at bounding box center [785, 494] width 1231 height 738
